Goal: Find specific page/section: Find specific page/section

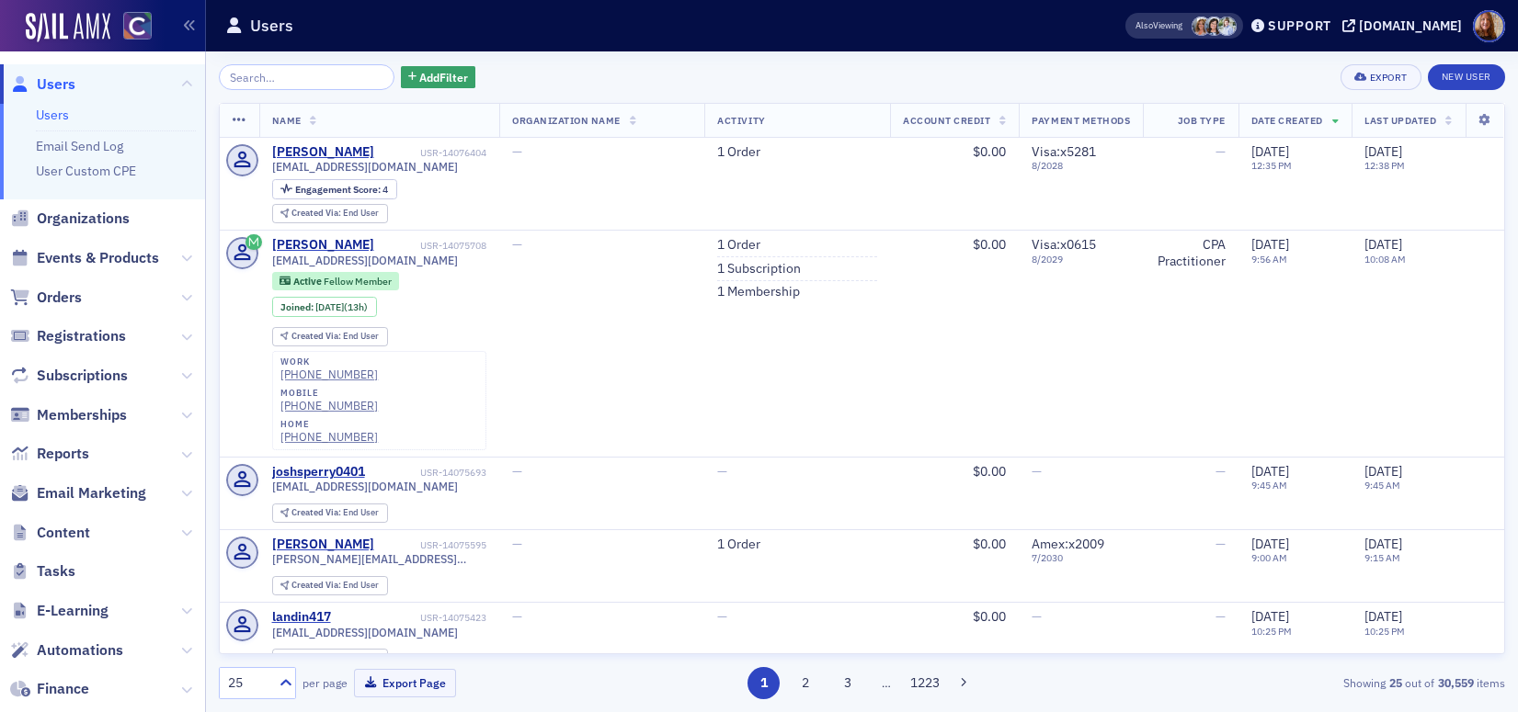
click at [45, 115] on link "Users" at bounding box center [52, 115] width 33 height 17
click at [69, 302] on span "Orders" at bounding box center [59, 298] width 45 height 20
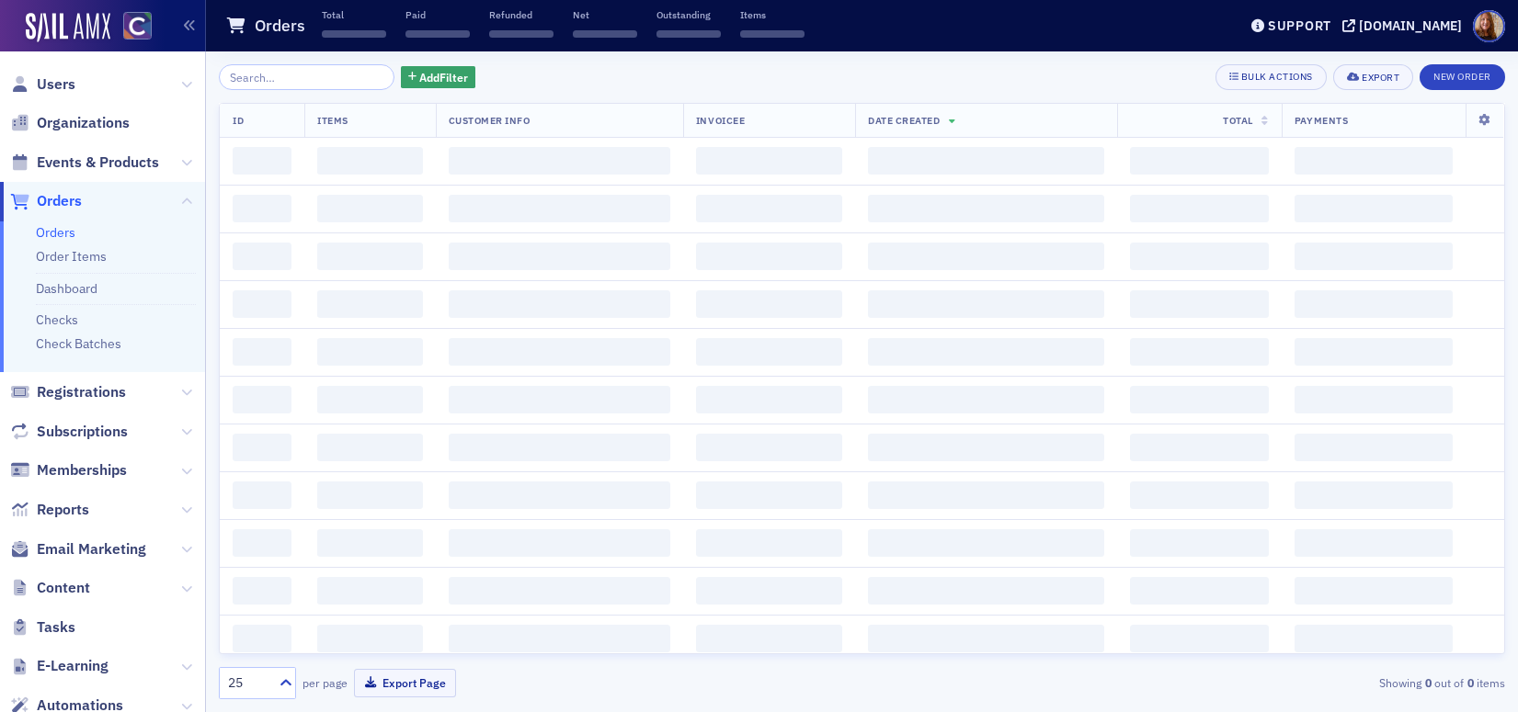
click at [273, 78] on input "search" at bounding box center [307, 77] width 176 height 26
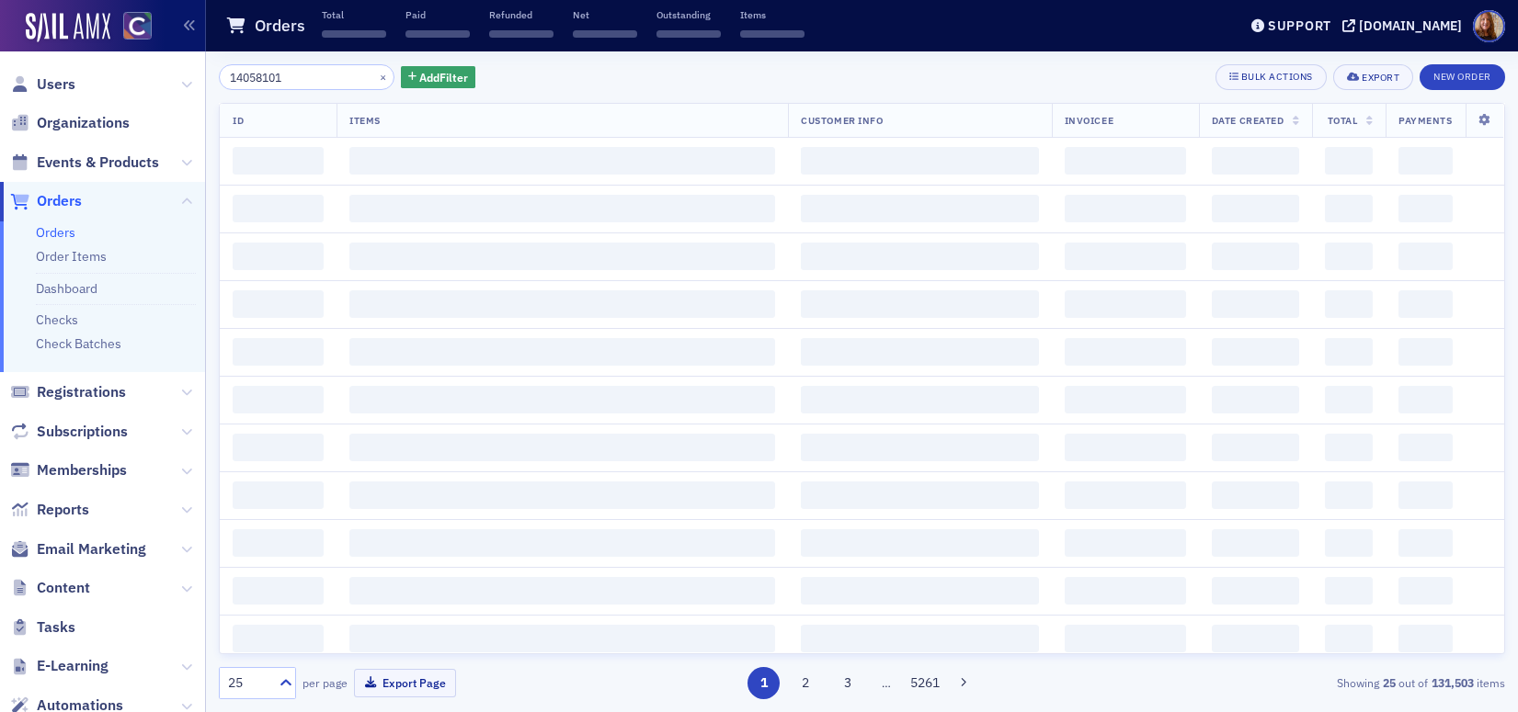
type input "14058101"
click at [855, 75] on div "14058101 × Add Filter Bulk Actions Export New Order" at bounding box center [862, 77] width 1286 height 26
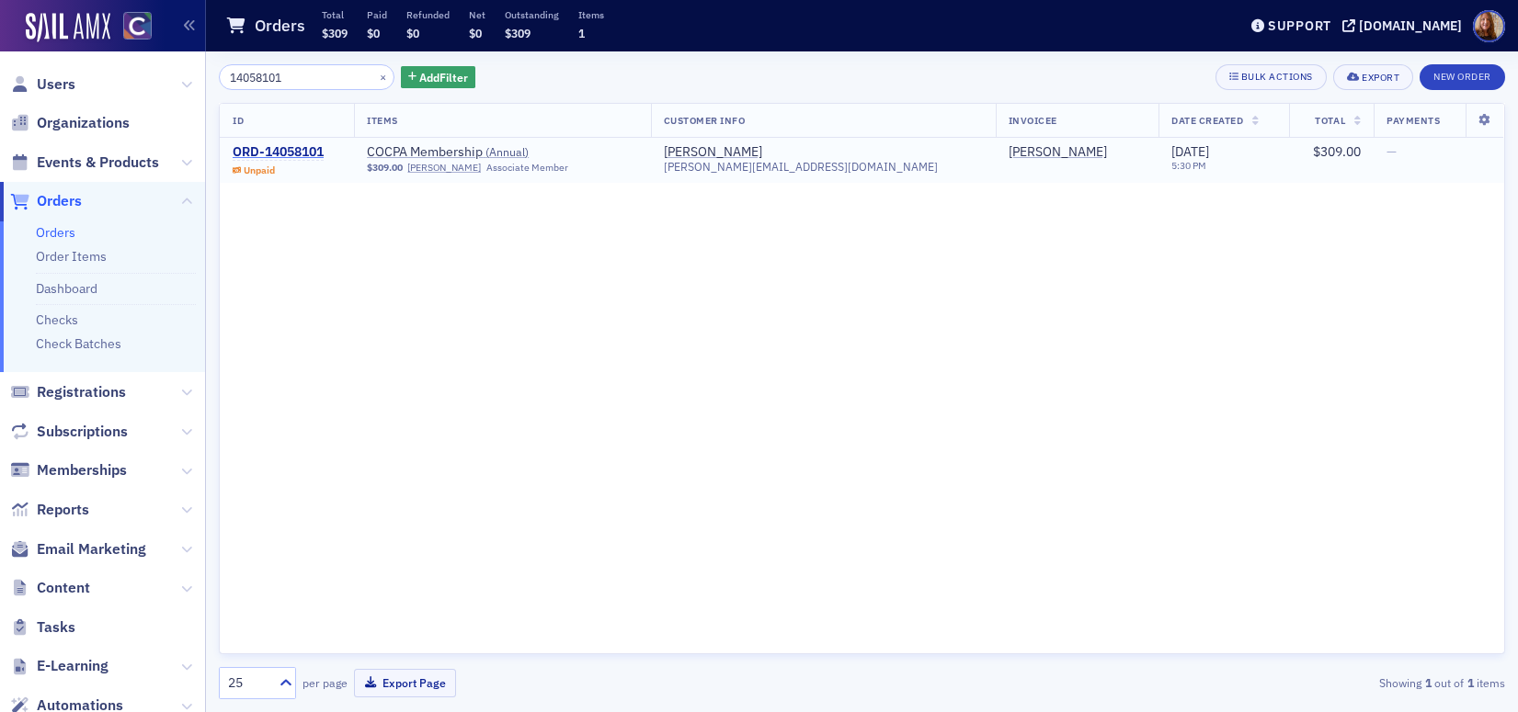
click at [260, 155] on div "ORD-14058101" at bounding box center [278, 152] width 91 height 17
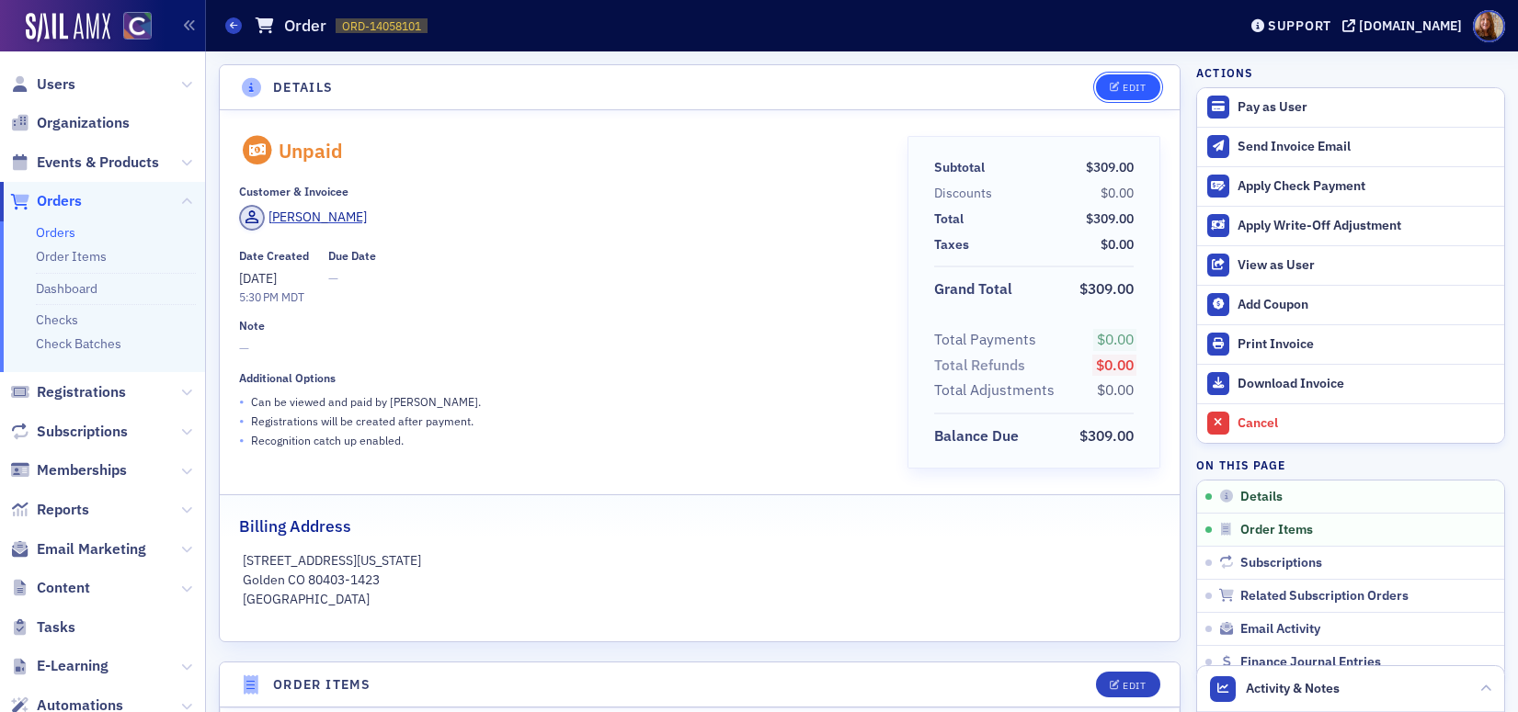
click at [1110, 91] on icon "button" at bounding box center [1115, 88] width 11 height 10
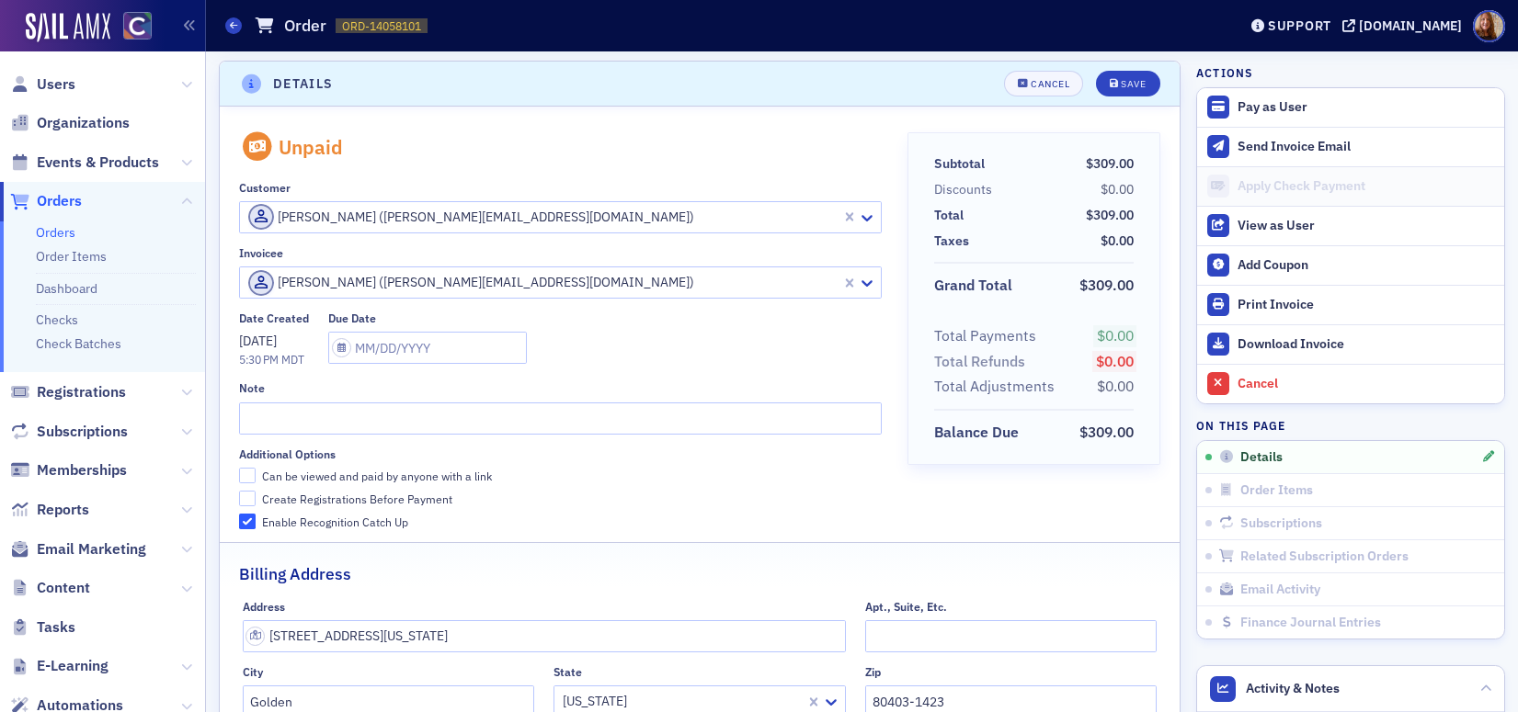
click at [277, 478] on div "Can be viewed and paid by anyone with a link" at bounding box center [377, 477] width 230 height 16
click at [256, 478] on input "Can be viewed and paid by anyone with a link" at bounding box center [247, 476] width 17 height 17
checkbox input "true"
click at [1131, 88] on div "Save" at bounding box center [1133, 84] width 25 height 10
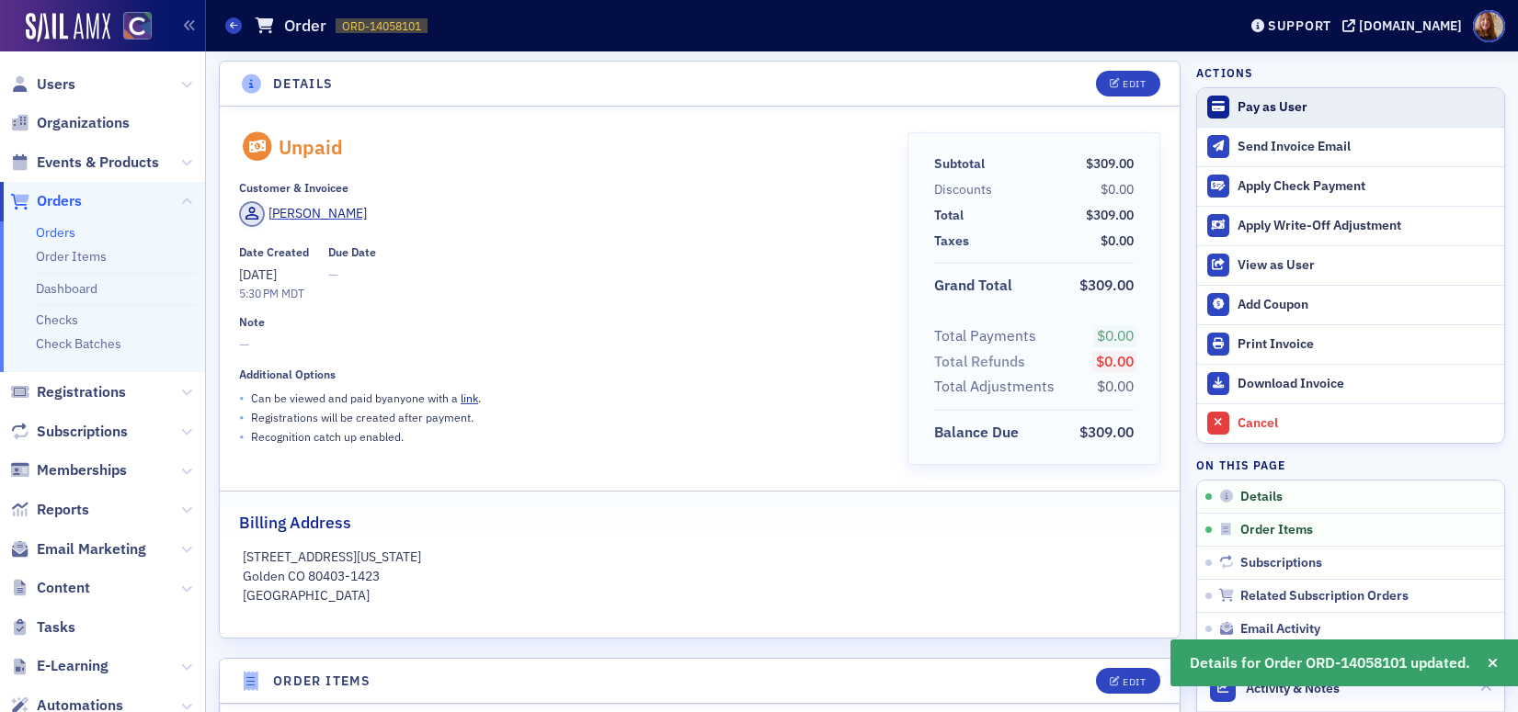
click at [1278, 108] on div "Pay as User" at bounding box center [1365, 107] width 257 height 17
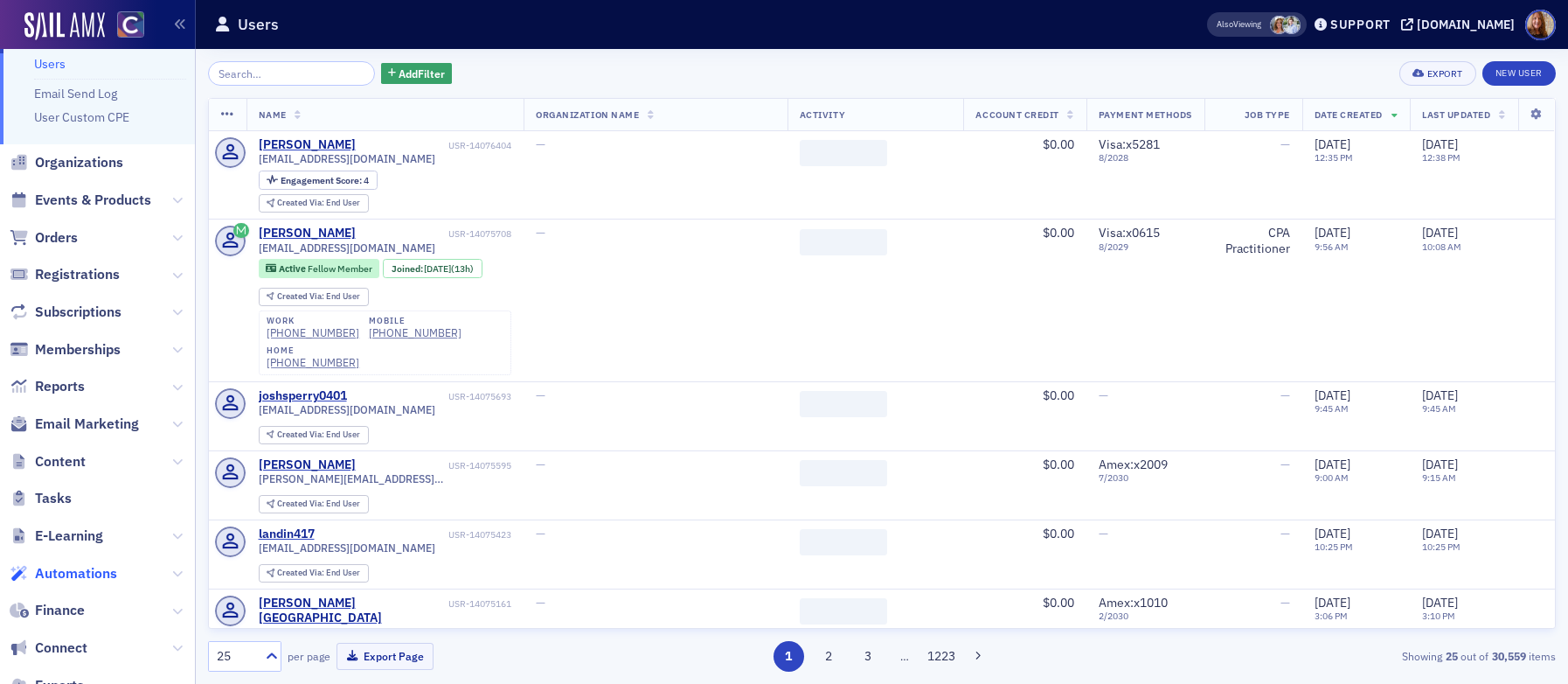
scroll to position [177, 0]
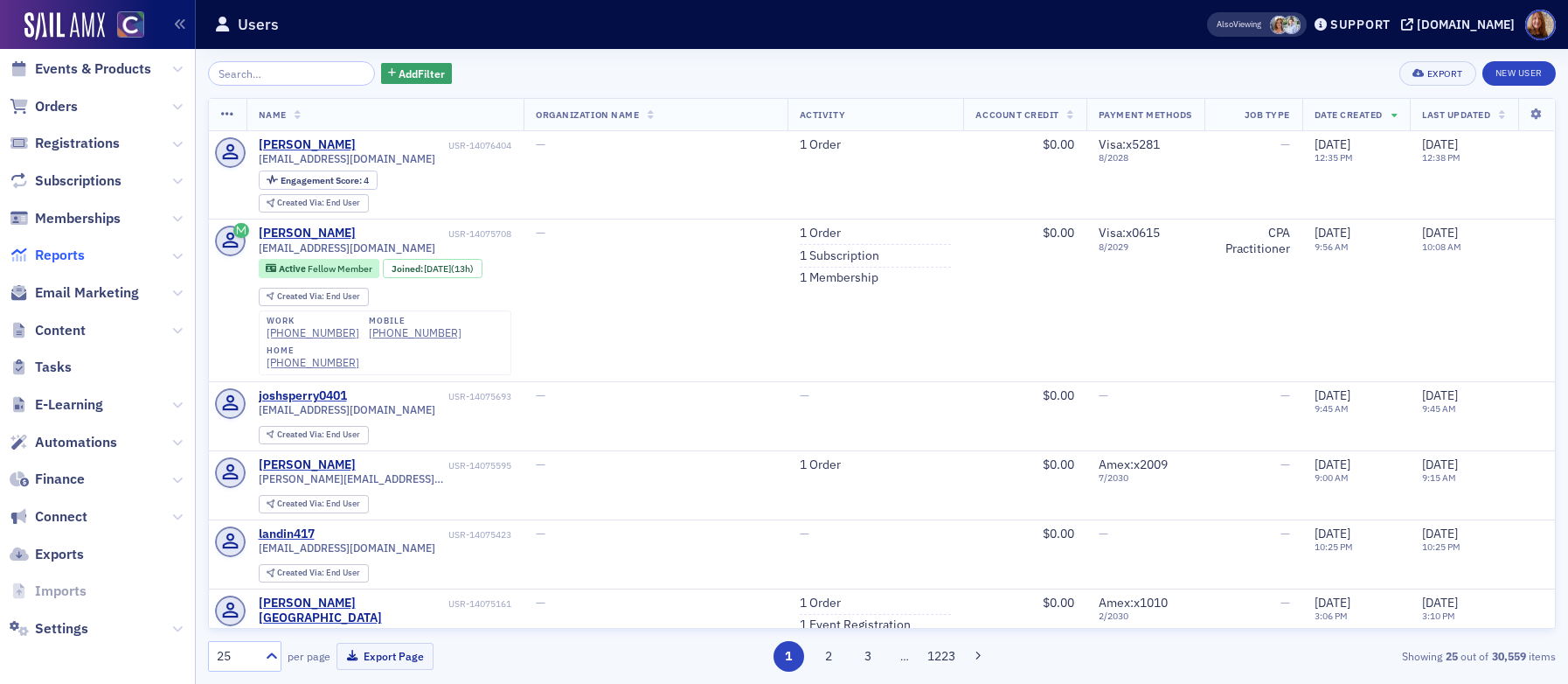
click at [64, 254] on span "Reports" at bounding box center [60, 255] width 49 height 19
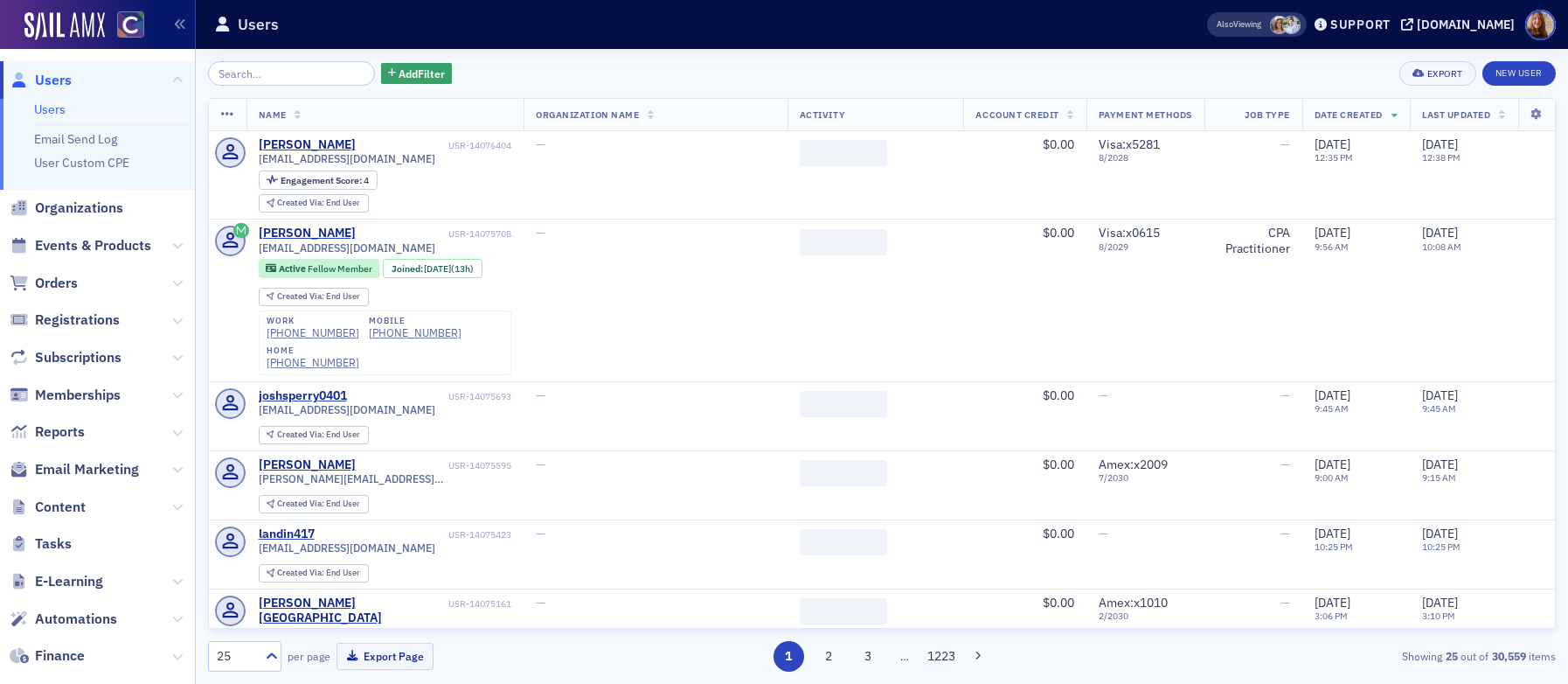
click at [278, 73] on input "search" at bounding box center [292, 73] width 167 height 25
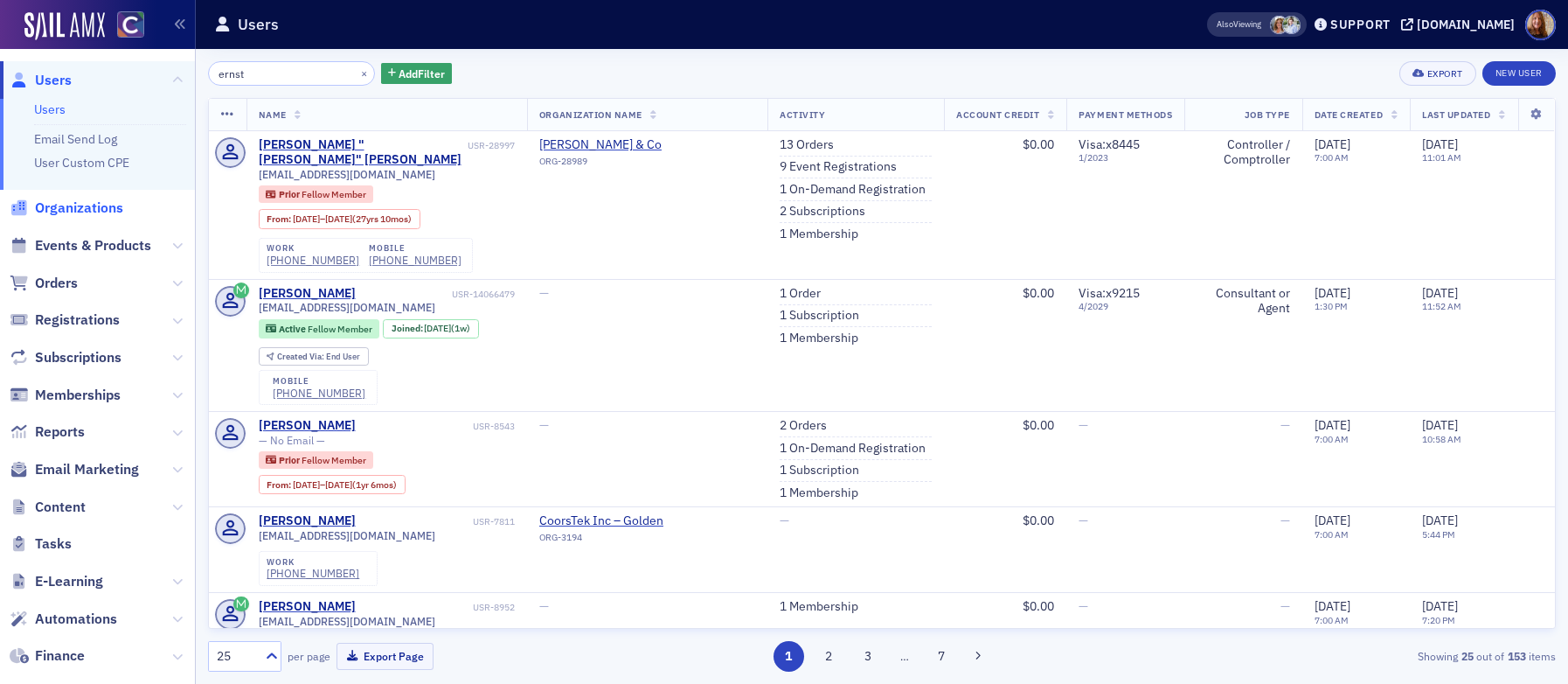
type input "ernst"
click at [72, 205] on span "Organizations" at bounding box center [79, 208] width 88 height 19
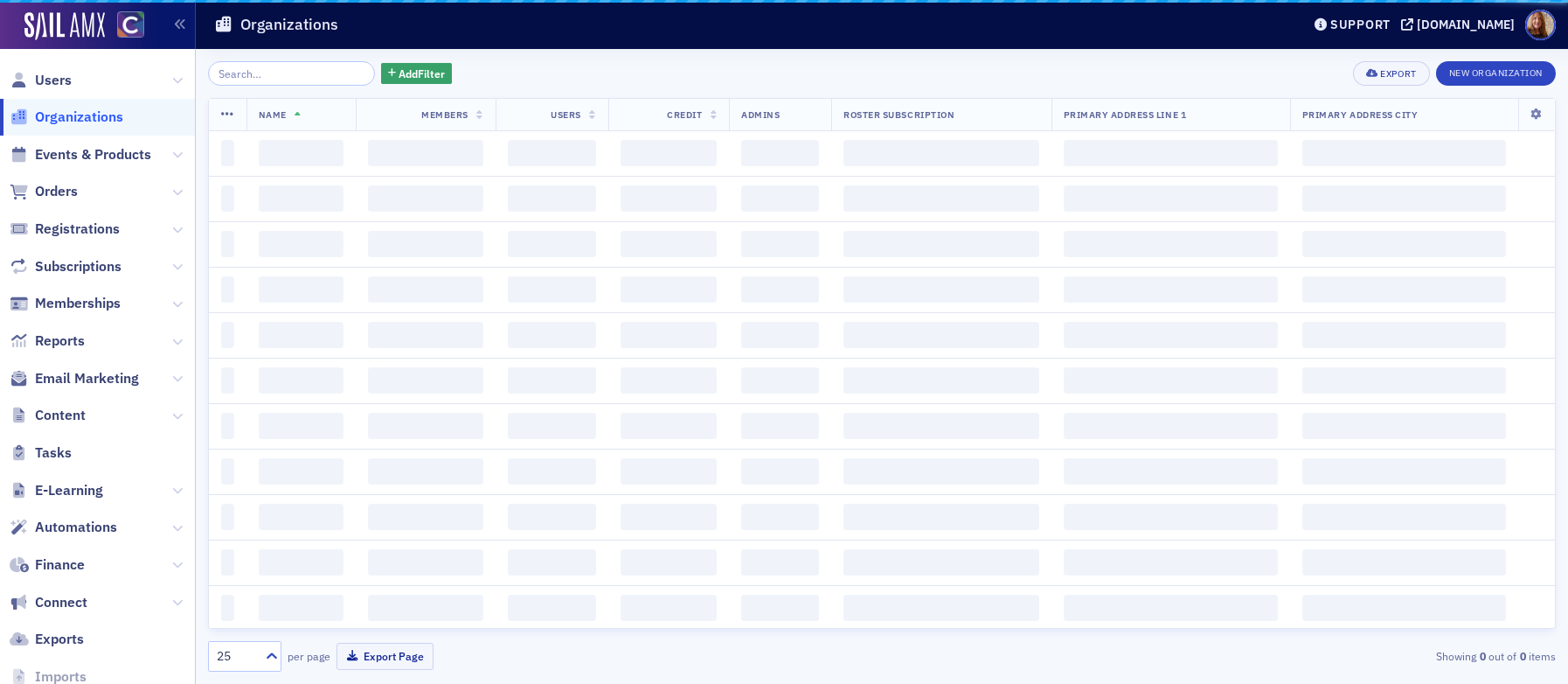
click at [261, 78] on input "search" at bounding box center [292, 73] width 167 height 25
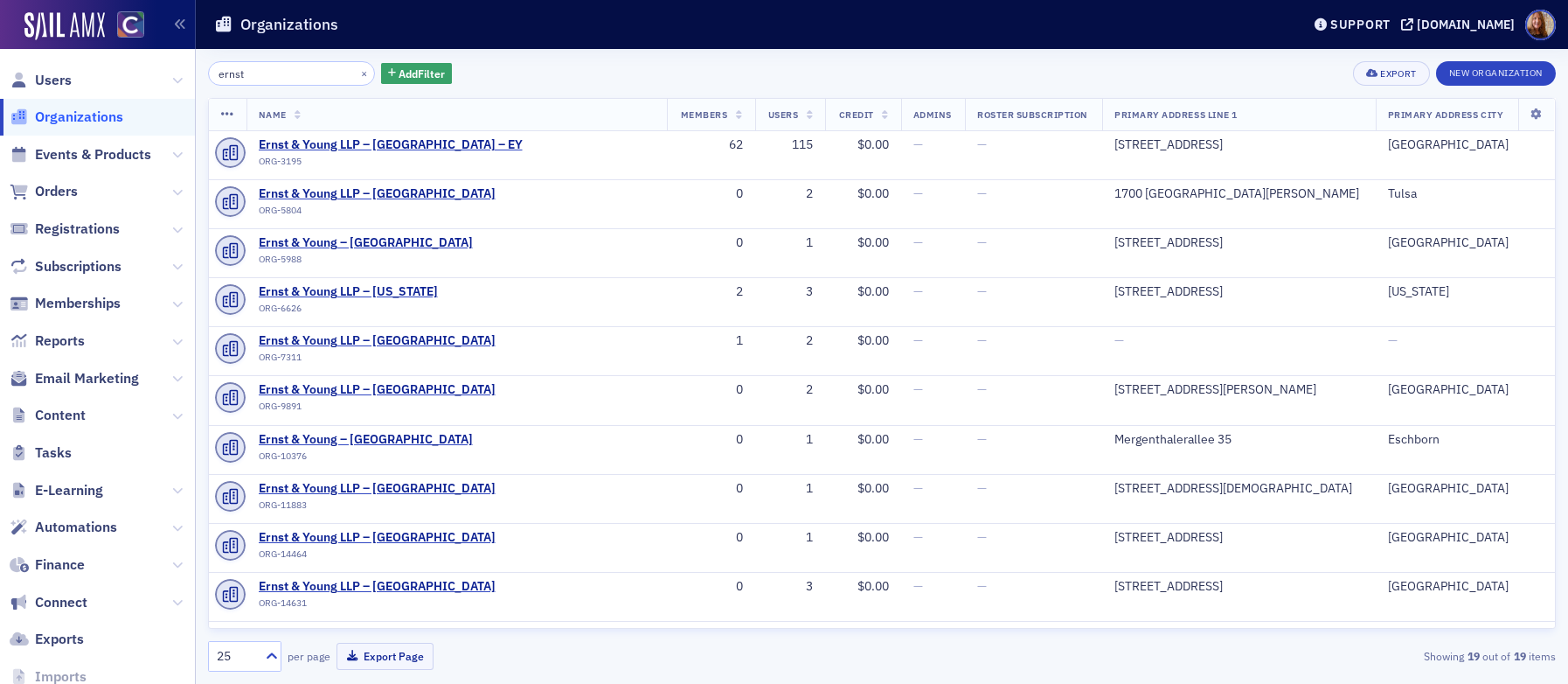
type input "ernst"
click at [667, 70] on div "ernst × Add Filter Export New Organization" at bounding box center [881, 73] width 1347 height 25
click at [590, 64] on div "ernst × Add Filter Export New Organization" at bounding box center [881, 73] width 1347 height 25
